Goal: Entertainment & Leisure: Consume media (video, audio)

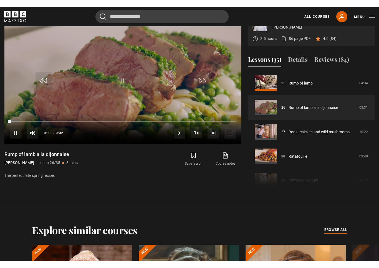
scroll to position [7, 0]
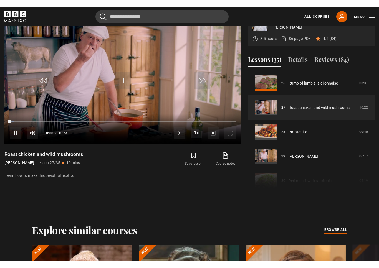
scroll to position [7, 0]
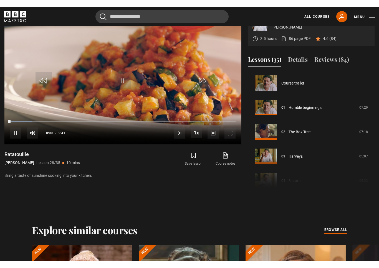
scroll to position [7, 0]
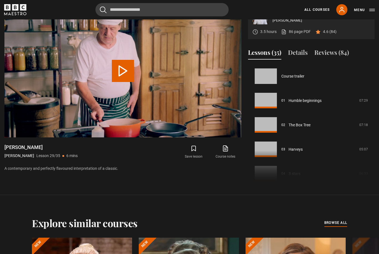
scroll to position [683, 0]
